Goal: Navigation & Orientation: Find specific page/section

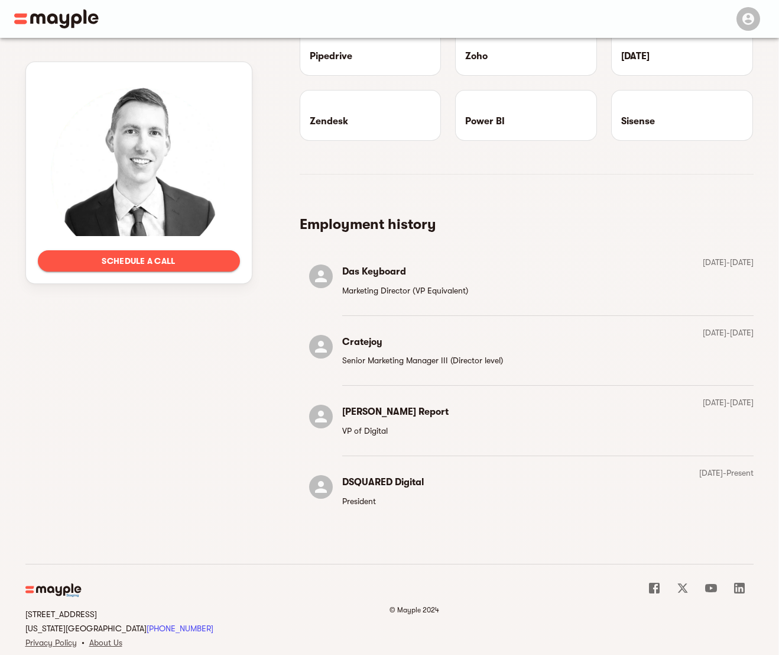
scroll to position [1805, 0]
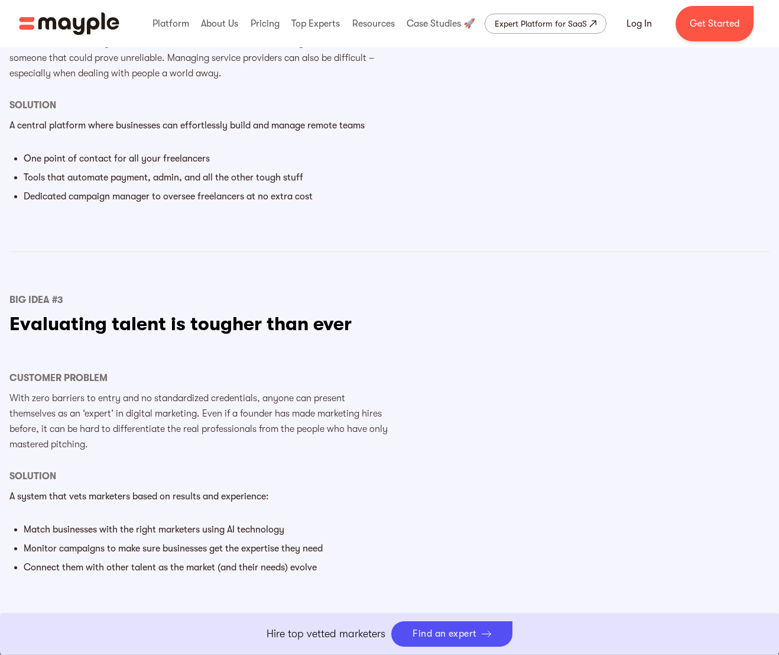
scroll to position [1391, 0]
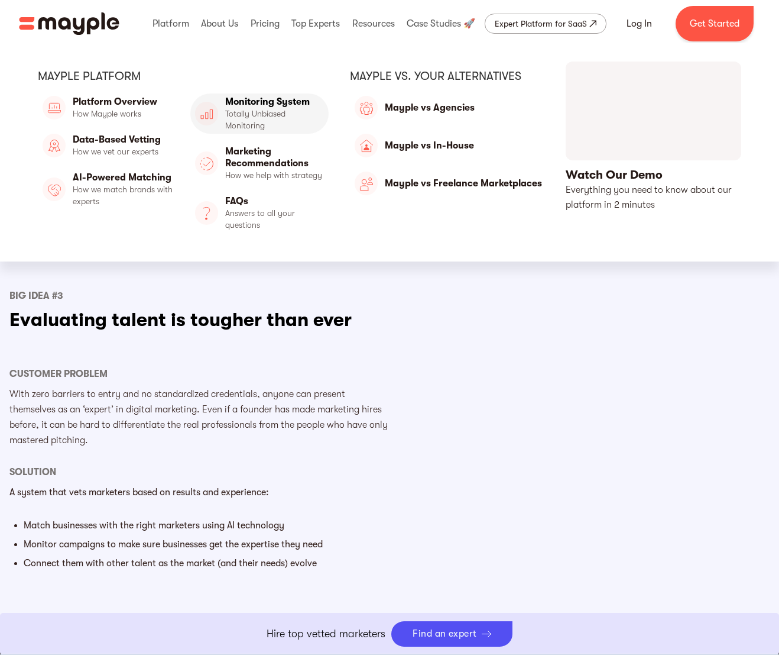
click at [251, 108] on link "Monitoring System" at bounding box center [259, 113] width 138 height 40
